Goal: Information Seeking & Learning: Learn about a topic

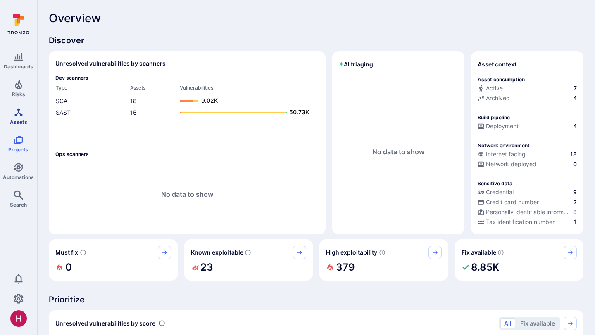
click at [20, 116] on icon "Assets" at bounding box center [19, 112] width 10 height 10
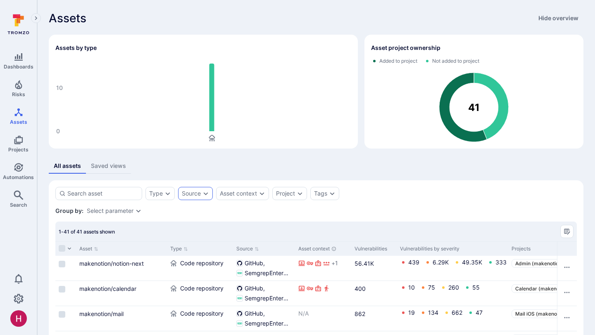
click at [194, 191] on div "Source" at bounding box center [191, 193] width 19 height 7
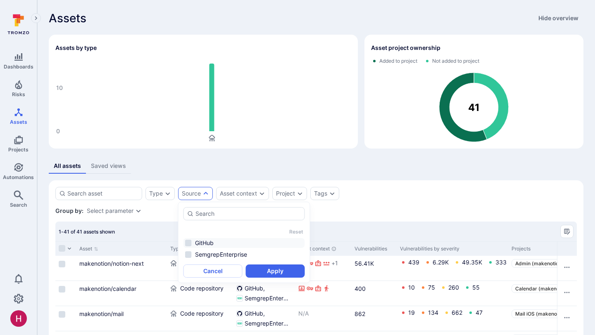
click at [200, 244] on li "GitHub" at bounding box center [243, 243] width 121 height 10
click at [283, 271] on button "Apply" at bounding box center [275, 271] width 59 height 13
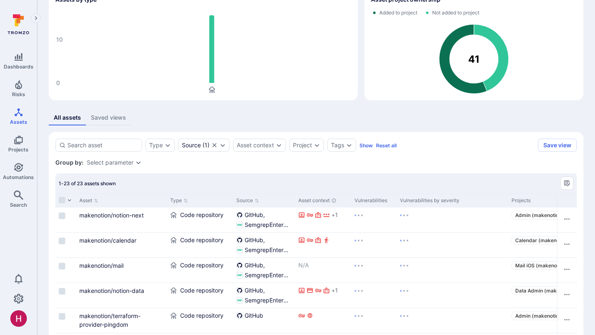
scroll to position [65, 0]
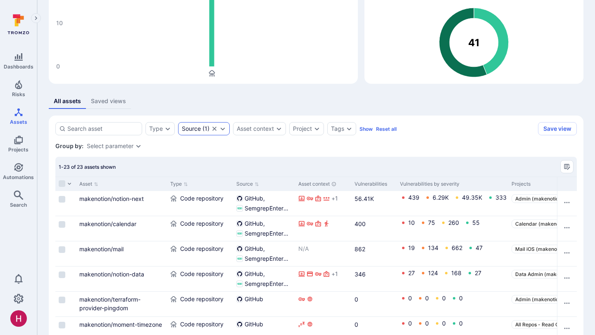
click at [204, 130] on div "Source ( 1 )" at bounding box center [196, 129] width 28 height 7
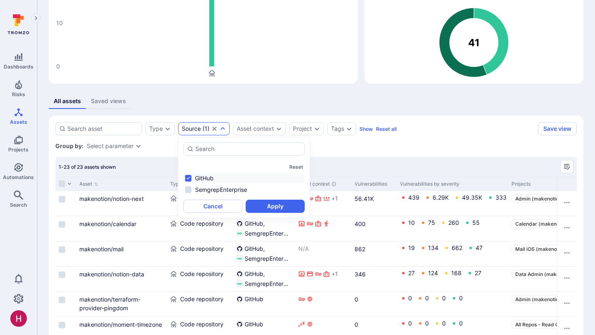
click at [204, 178] on li "GitHub" at bounding box center [243, 178] width 121 height 10
click at [269, 209] on button "Apply" at bounding box center [275, 206] width 59 height 13
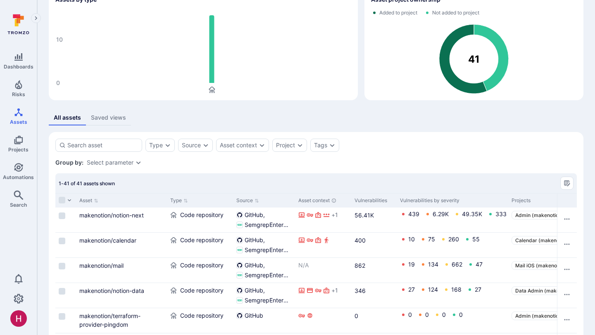
scroll to position [65, 0]
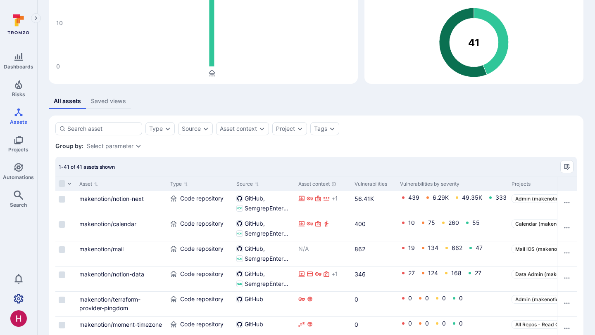
click at [24, 295] on link "Settings" at bounding box center [18, 299] width 37 height 17
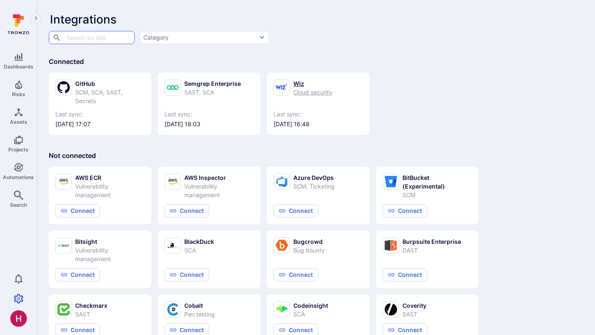
click at [285, 124] on span "[DATE] 16:48" at bounding box center [317, 124] width 89 height 8
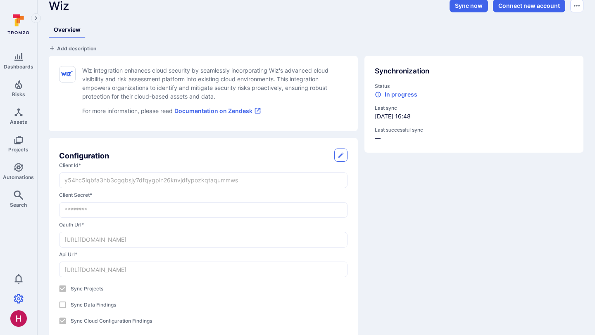
scroll to position [38, 0]
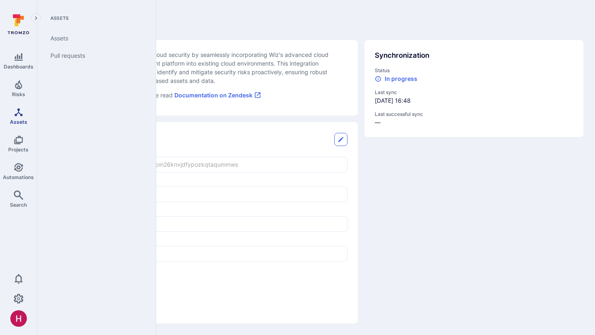
click at [25, 112] on link "Assets" at bounding box center [18, 116] width 37 height 24
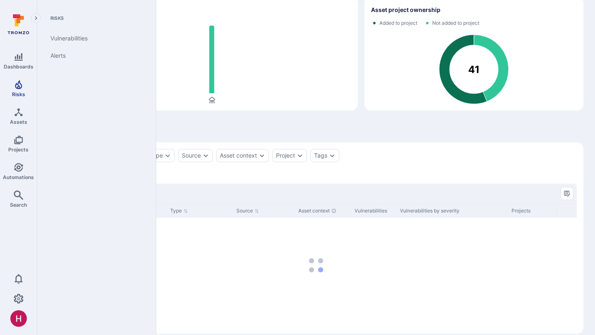
click at [19, 85] on icon "Risks" at bounding box center [19, 85] width 10 height 10
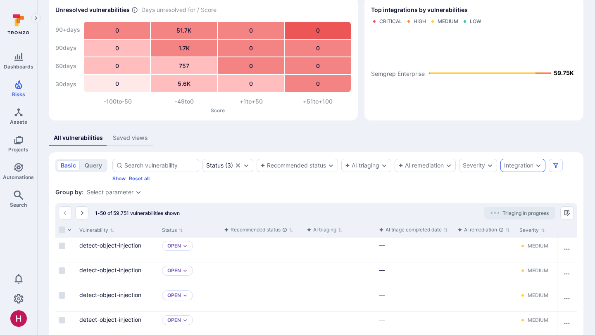
click at [519, 164] on div "Integration" at bounding box center [518, 165] width 29 height 7
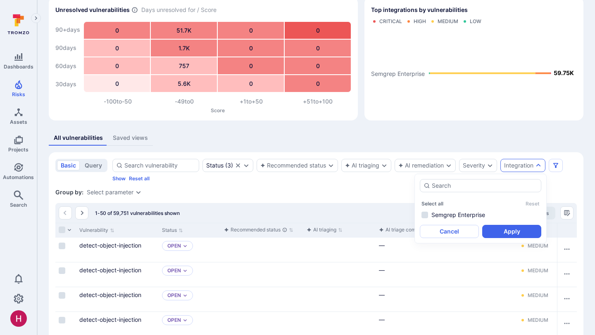
click at [496, 145] on div "All vulnerabilities Saved views" at bounding box center [316, 137] width 534 height 15
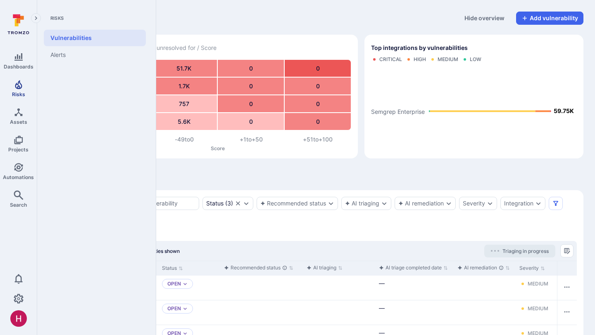
click at [21, 86] on icon "Risks" at bounding box center [18, 84] width 7 height 9
click at [21, 22] on icon at bounding box center [18, 24] width 37 height 29
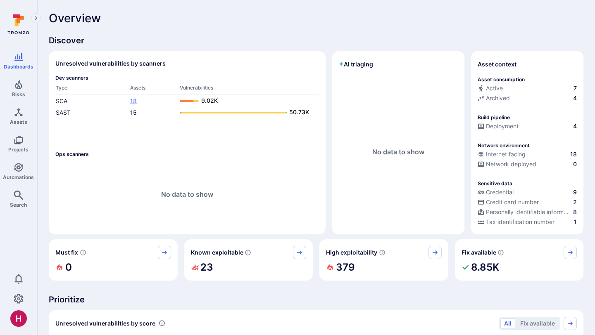
click at [133, 100] on link "18" at bounding box center [133, 100] width 7 height 7
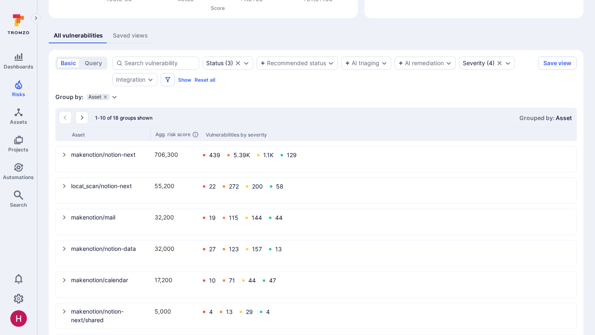
scroll to position [140, 0]
click at [129, 40] on div "Saved views" at bounding box center [130, 36] width 35 height 8
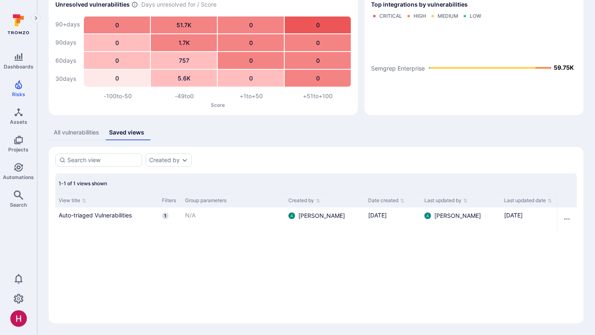
scroll to position [43, 0]
click at [120, 216] on link "Auto-triaged Vulnerabilities" at bounding box center [107, 215] width 97 height 9
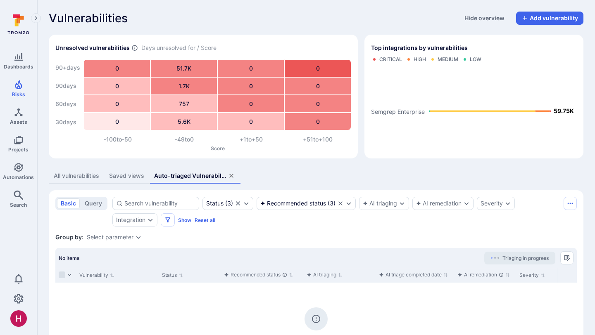
click at [95, 178] on div "All vulnerabilities" at bounding box center [76, 176] width 45 height 8
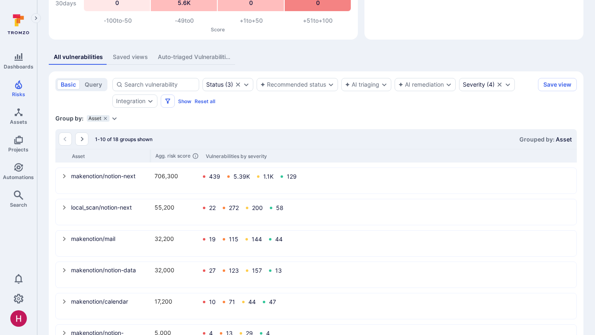
scroll to position [119, 0]
click at [64, 175] on icon "select group" at bounding box center [64, 176] width 3 height 5
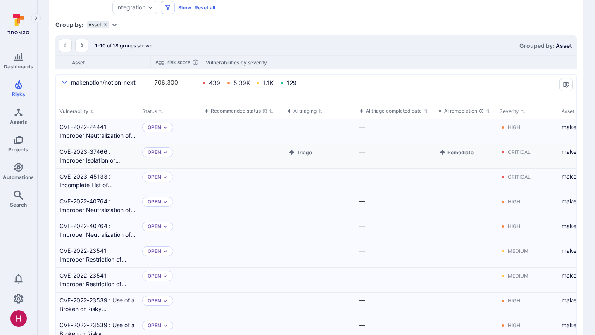
scroll to position [217, 0]
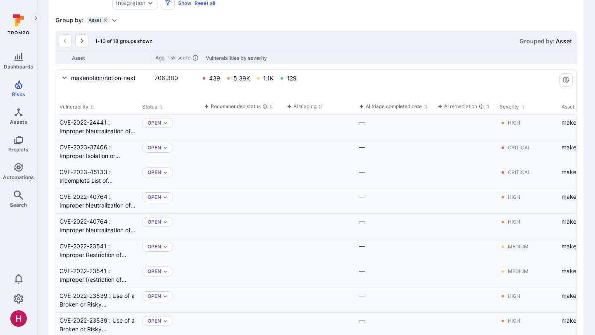
click at [24, 29] on icon at bounding box center [18, 24] width 37 height 29
